Goal: Information Seeking & Learning: Compare options

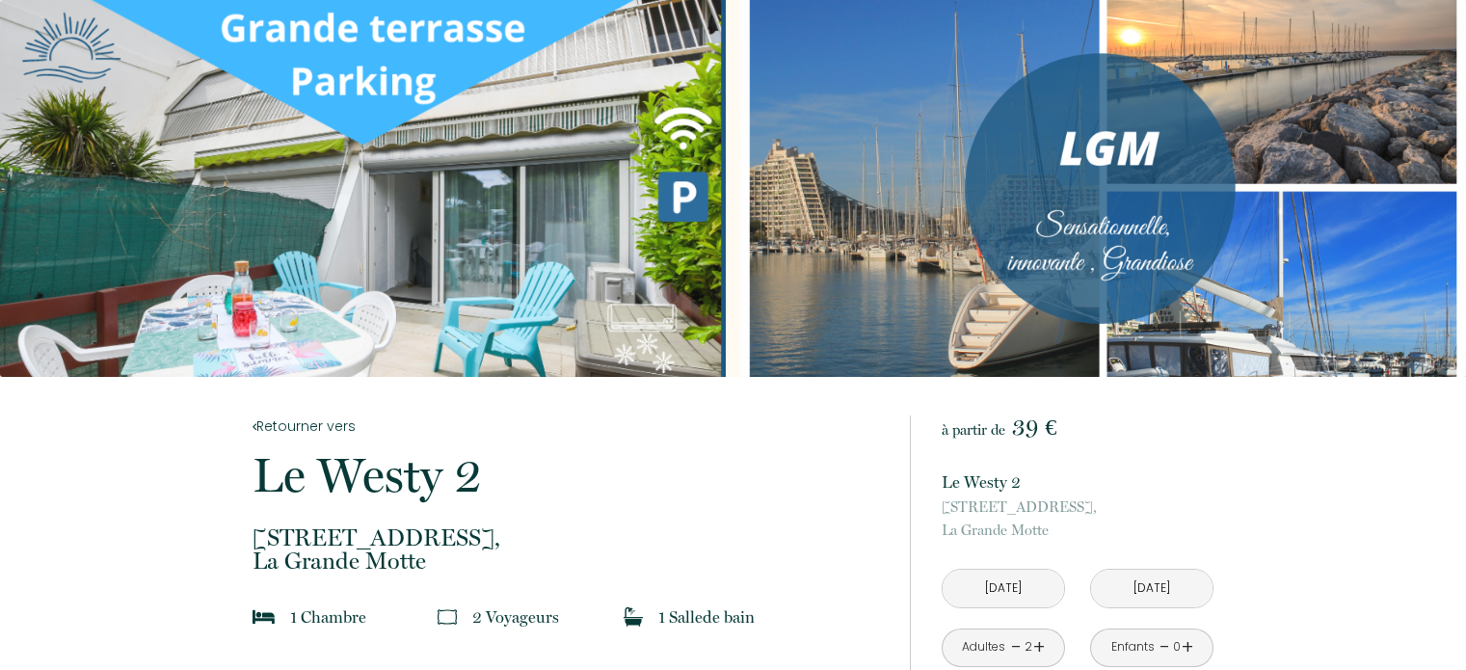
scroll to position [193, 0]
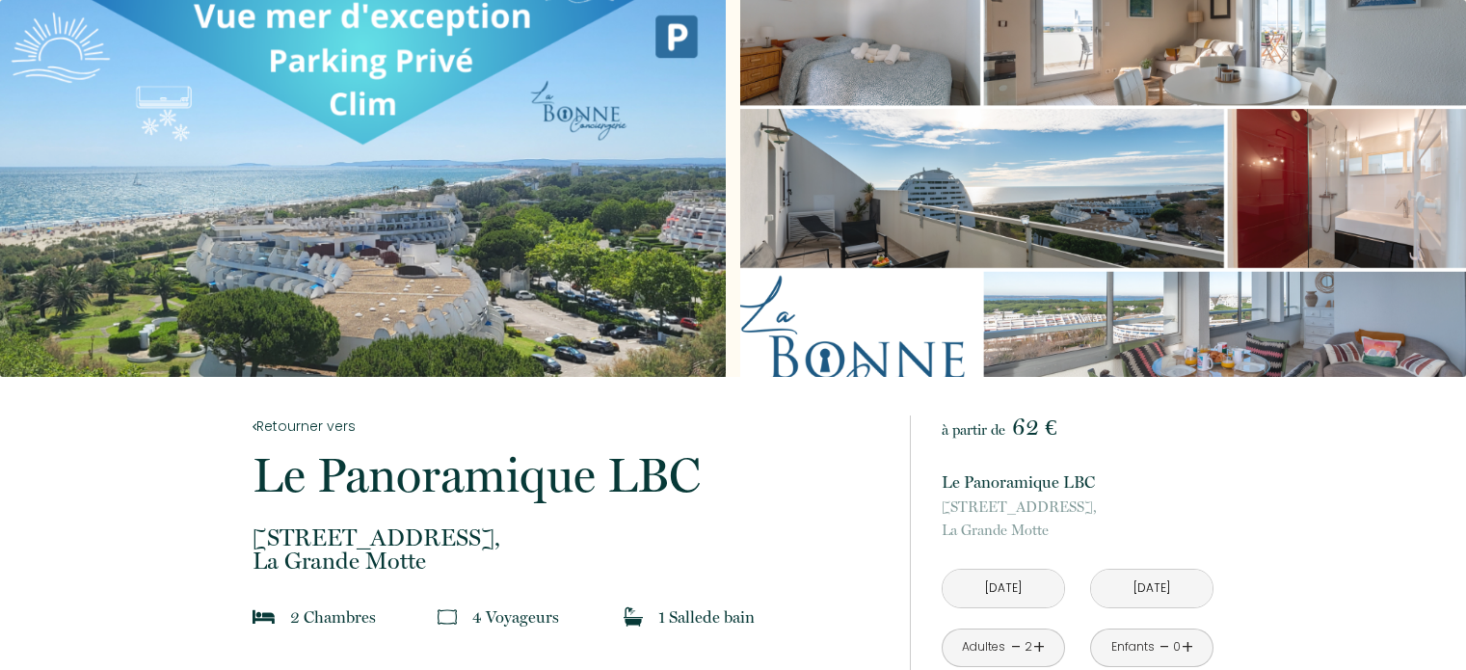
scroll to position [386, 0]
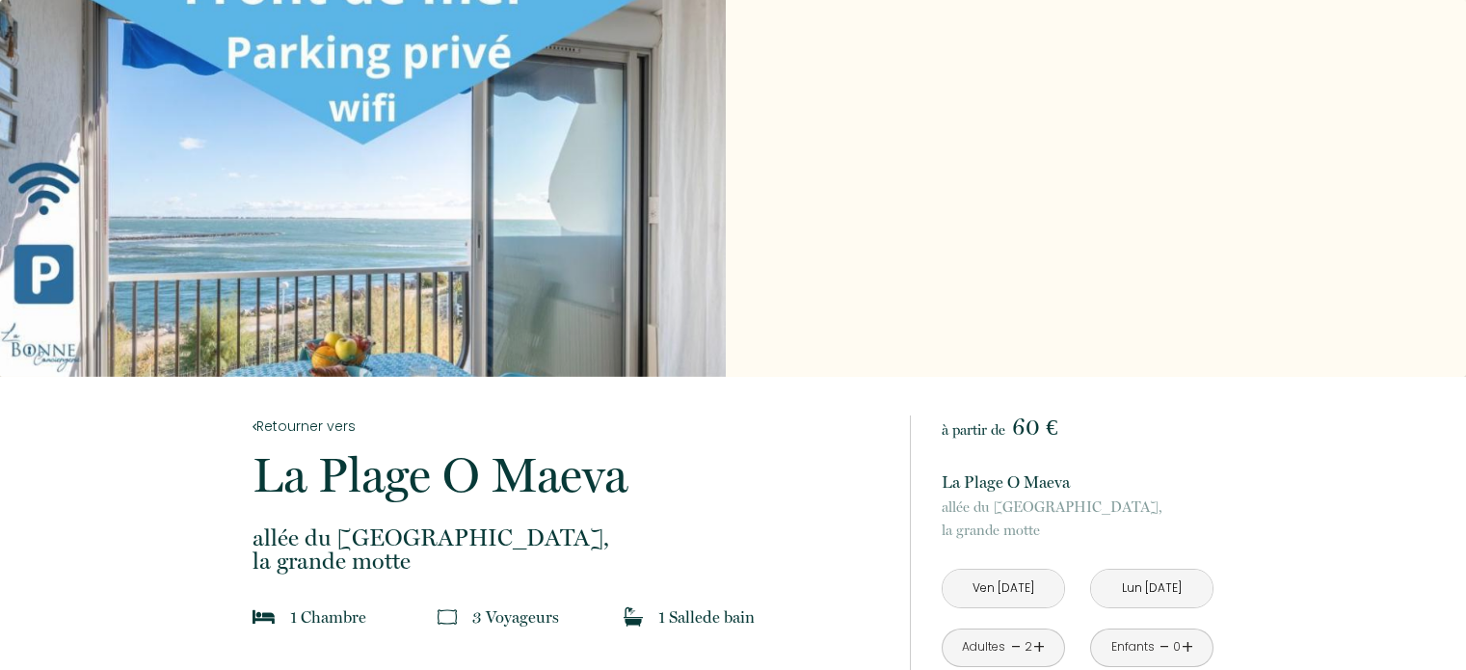
scroll to position [482, 0]
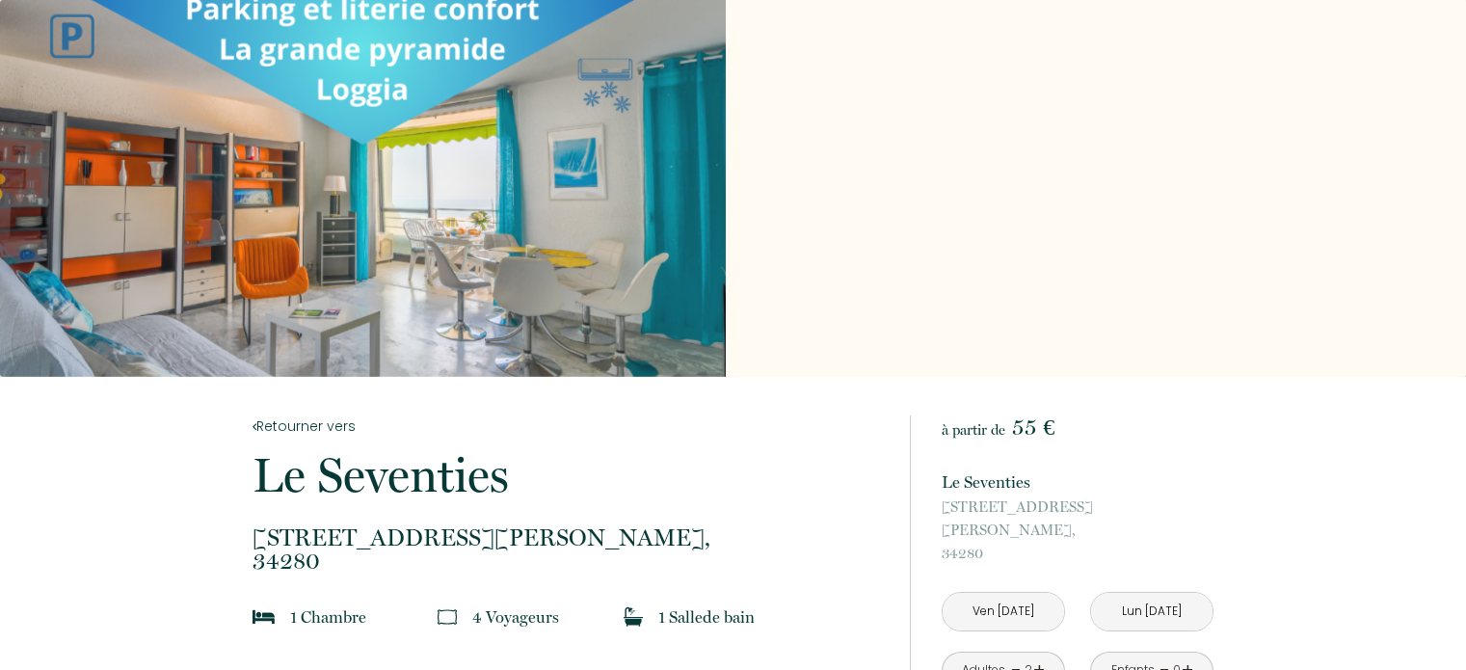
scroll to position [675, 0]
